Goal: Information Seeking & Learning: Learn about a topic

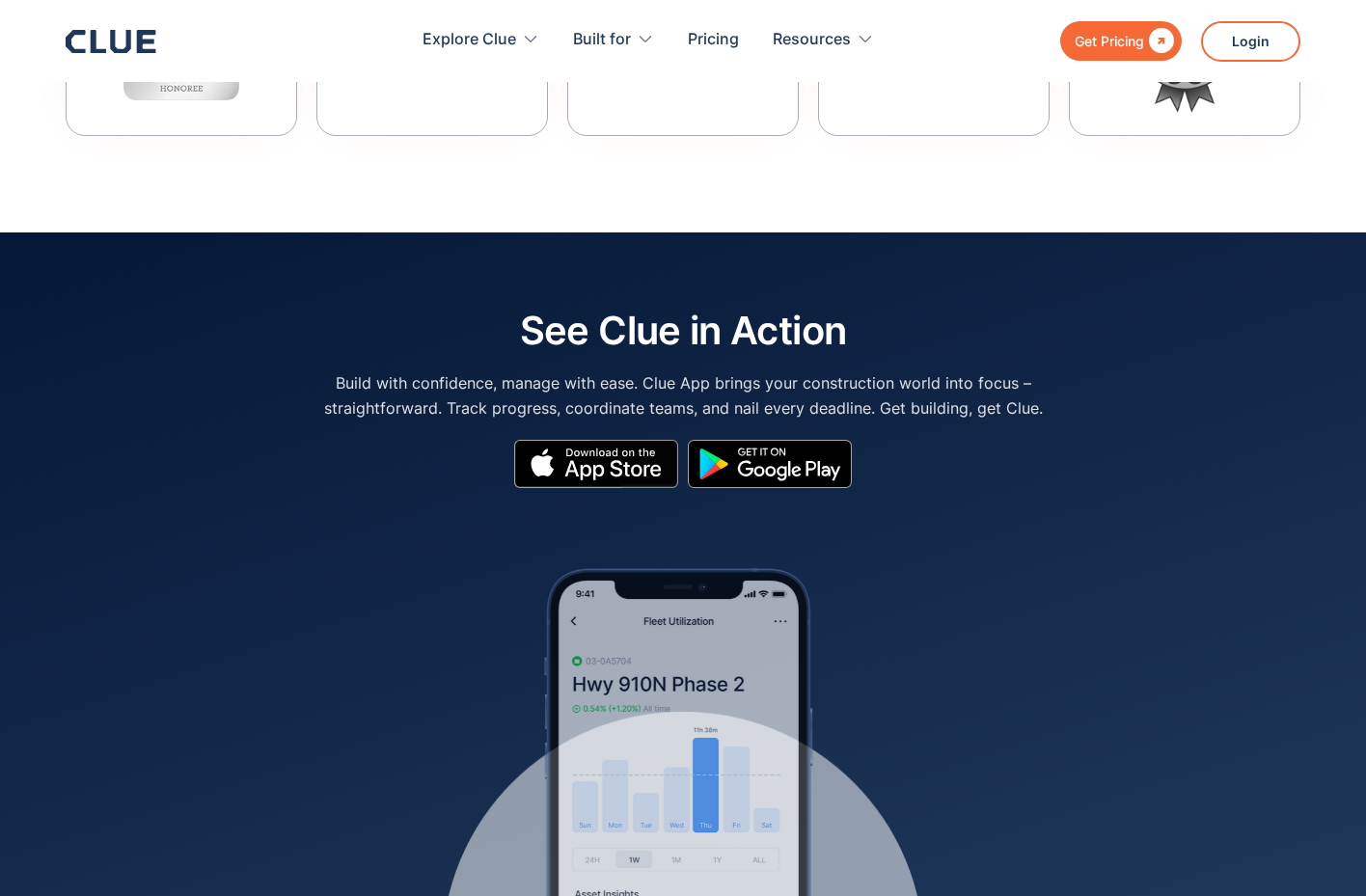
scroll to position [8116, 0]
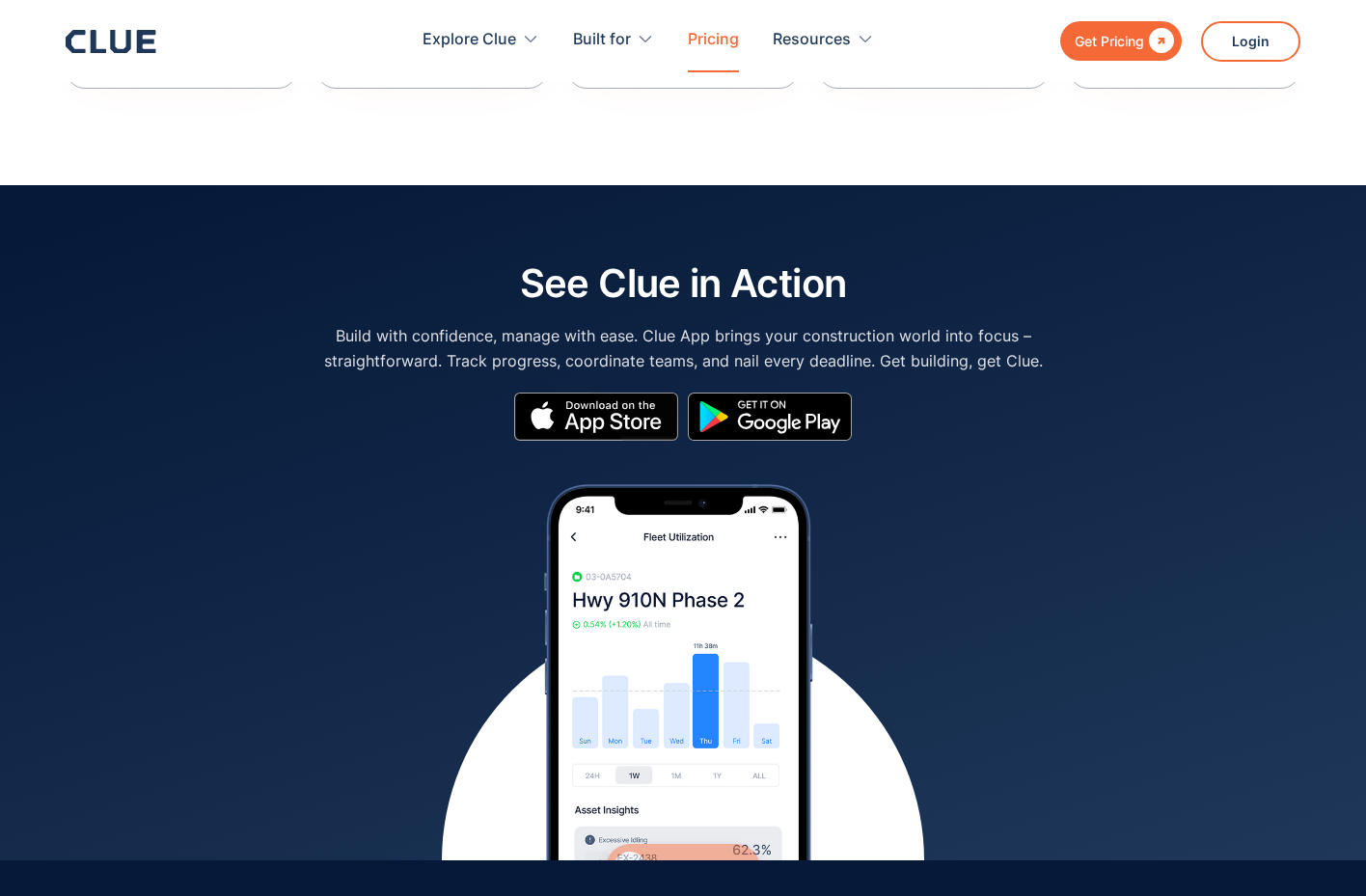
click at [707, 38] on link "Pricing" at bounding box center [713, 40] width 51 height 61
click at [811, 393] on img at bounding box center [770, 416] width 164 height 48
